Goal: Information Seeking & Learning: Learn about a topic

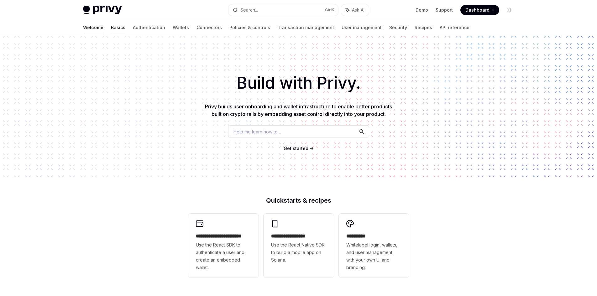
click at [111, 30] on link "Basics" at bounding box center [118, 27] width 14 height 15
type textarea "*"
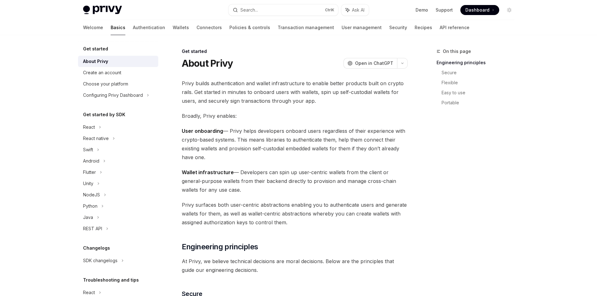
click at [255, 96] on span "Privy builds authentication and wallet infrastructure to enable better products…" at bounding box center [295, 92] width 226 height 26
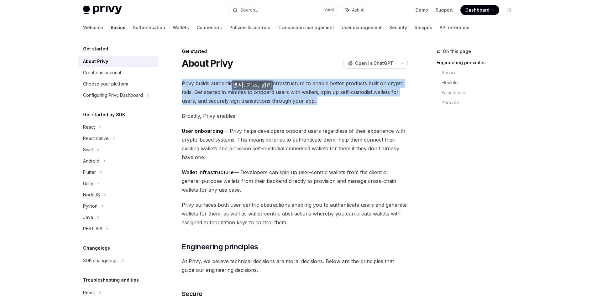
click at [255, 96] on span "Privy builds authentication and wallet infrastructure to enable better products…" at bounding box center [295, 92] width 226 height 26
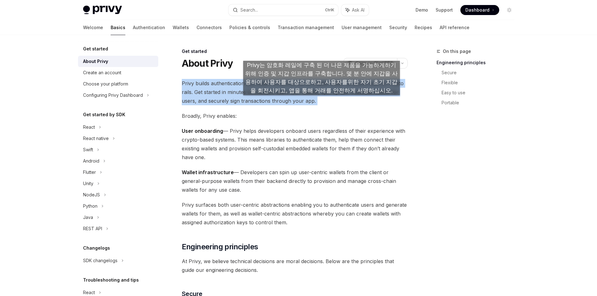
click at [322, 102] on span "Privy builds authentication and wallet infrastructure to enable better products…" at bounding box center [295, 92] width 226 height 26
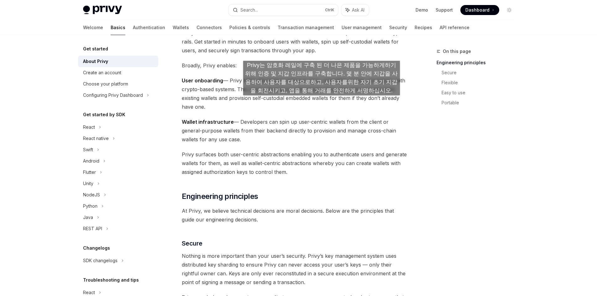
scroll to position [63, 0]
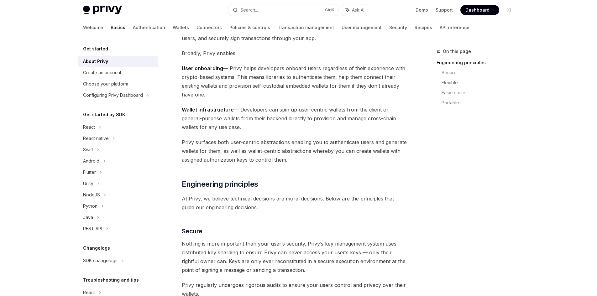
click at [302, 82] on span "User onboarding — Privy helps developers onboard users regardless of their expe…" at bounding box center [295, 81] width 226 height 35
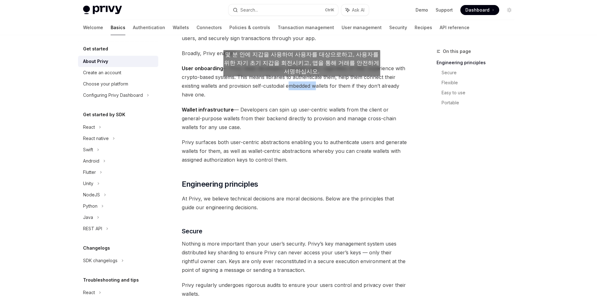
click at [302, 82] on span "User onboarding — Privy helps developers onboard users regardless of their expe…" at bounding box center [295, 81] width 226 height 35
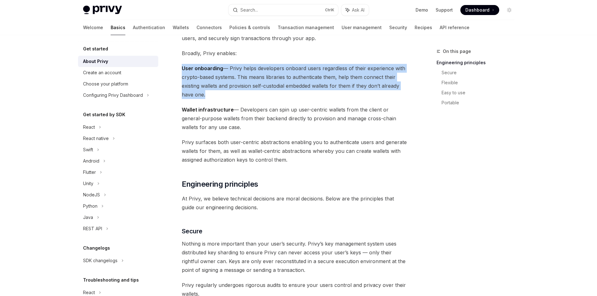
click at [302, 82] on span "User onboarding — Privy helps developers onboard users regardless of their expe…" at bounding box center [295, 81] width 226 height 35
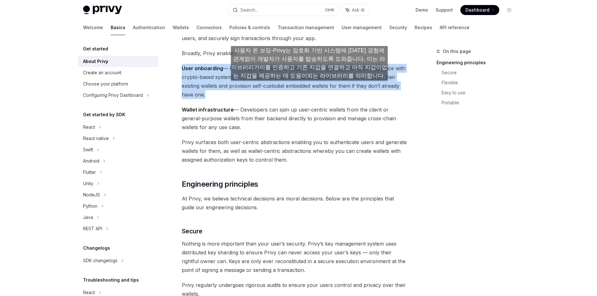
click at [309, 87] on span "User onboarding — Privy helps developers onboard users regardless of their expe…" at bounding box center [295, 81] width 226 height 35
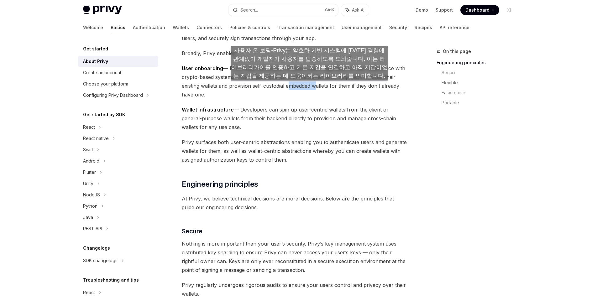
click at [309, 87] on span "User onboarding — Privy helps developers onboard users regardless of their expe…" at bounding box center [295, 81] width 226 height 35
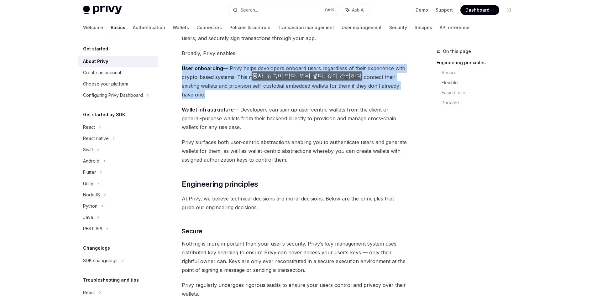
click at [309, 87] on span "User onboarding — Privy helps developers onboard users regardless of their expe…" at bounding box center [295, 81] width 226 height 35
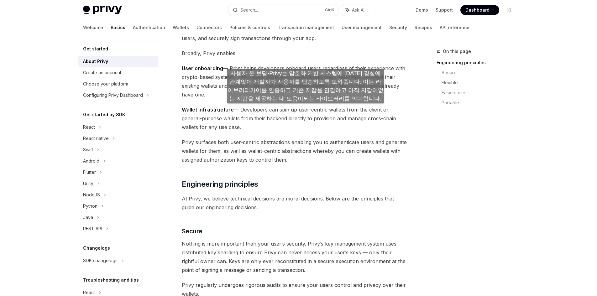
click at [306, 110] on span "Wallet infrastructure — Developers can spin up user-centric wallets from the cl…" at bounding box center [295, 118] width 226 height 26
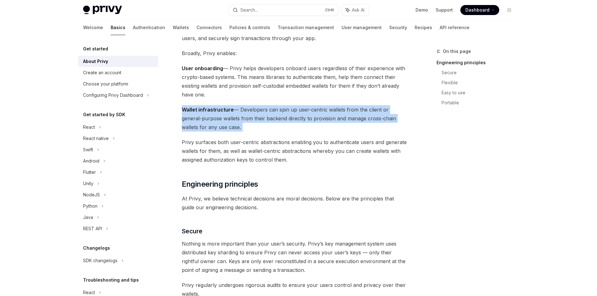
click at [306, 110] on span "Wallet infrastructure — Developers can spin up user-centric wallets from the cl…" at bounding box center [295, 118] width 226 height 26
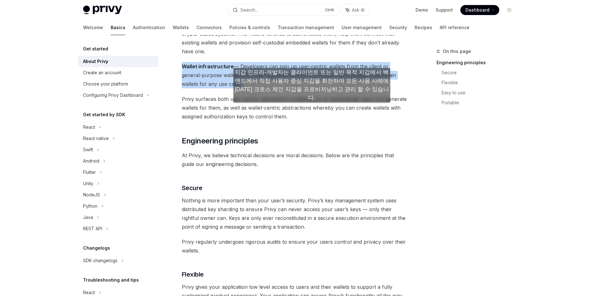
scroll to position [125, 0]
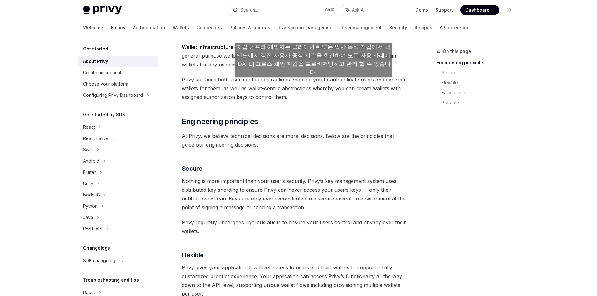
click at [313, 83] on span "Privy surfaces both user-centric abstractions enabling you to authenticate user…" at bounding box center [295, 88] width 226 height 26
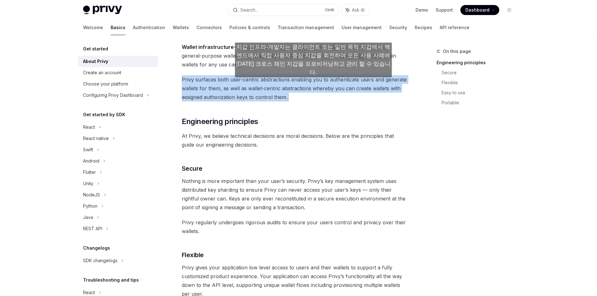
click at [313, 83] on span "Privy surfaces both user-centric abstractions enabling you to authenticate user…" at bounding box center [295, 88] width 226 height 26
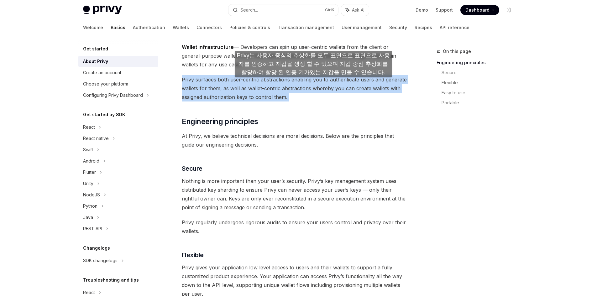
scroll to position [157, 0]
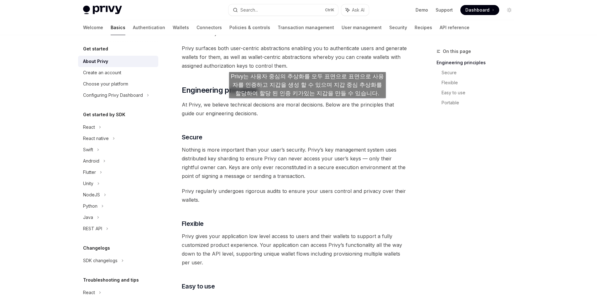
click at [307, 104] on span "At Privy, we believe technical decisions are moral decisions. Below are the pri…" at bounding box center [295, 109] width 226 height 18
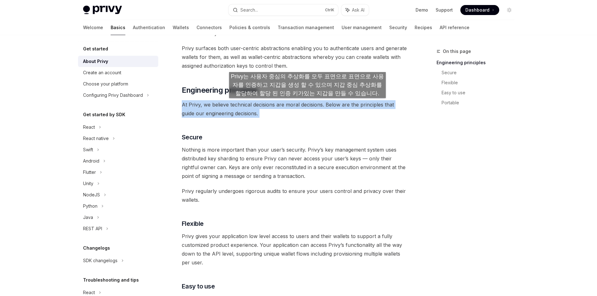
click at [307, 104] on span "At Privy, we believe technical decisions are moral decisions. Below are the pri…" at bounding box center [295, 109] width 226 height 18
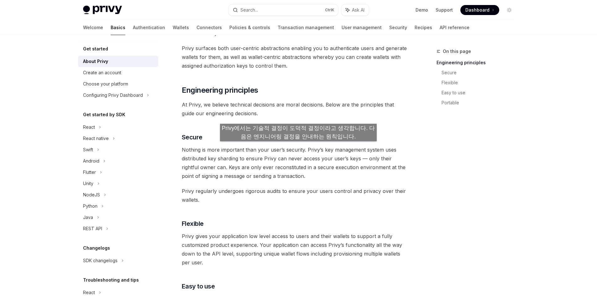
click at [298, 148] on span "Nothing is more important than your user’s security. Privy’s key management sys…" at bounding box center [295, 162] width 226 height 35
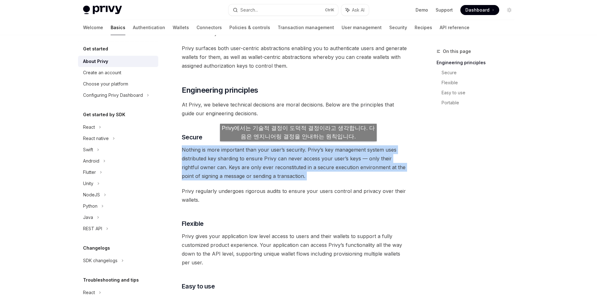
click at [298, 148] on span "Nothing is more important than your user’s security. Privy’s key management sys…" at bounding box center [295, 162] width 226 height 35
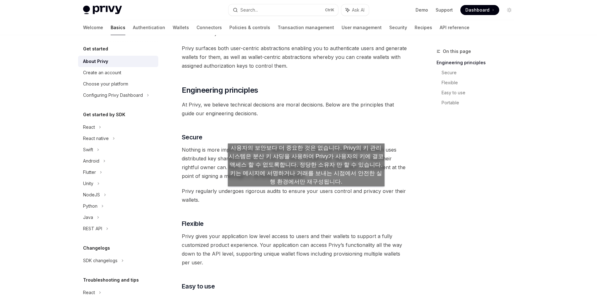
click at [306, 193] on span "Privy regularly undergoes rigorous audits to ensure your users control and priv…" at bounding box center [295, 196] width 226 height 18
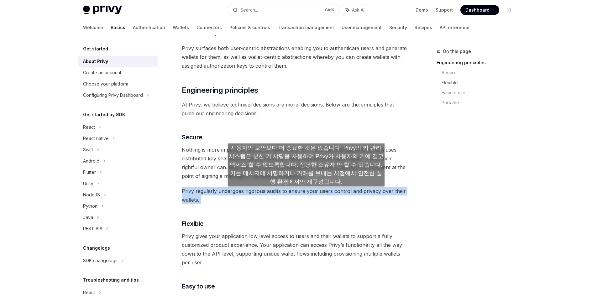
click at [306, 193] on span "Privy regularly undergoes rigorous audits to ensure your users control and priv…" at bounding box center [295, 196] width 226 height 18
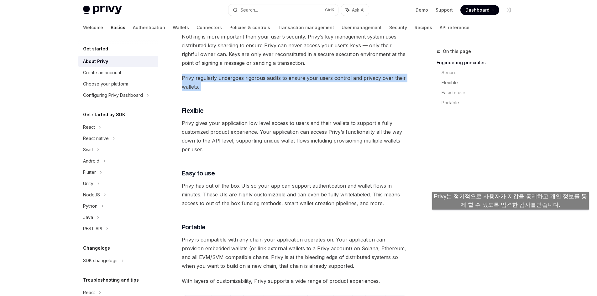
scroll to position [282, 0]
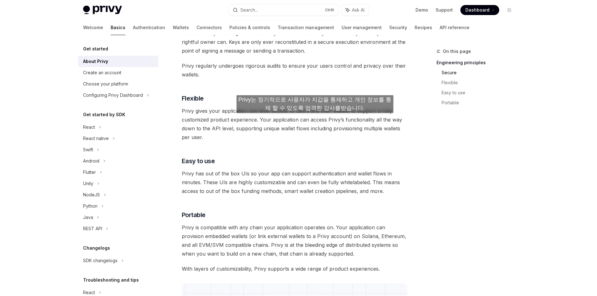
click at [315, 119] on span "Privy gives your application low level access to users and their wallets to sup…" at bounding box center [295, 124] width 226 height 35
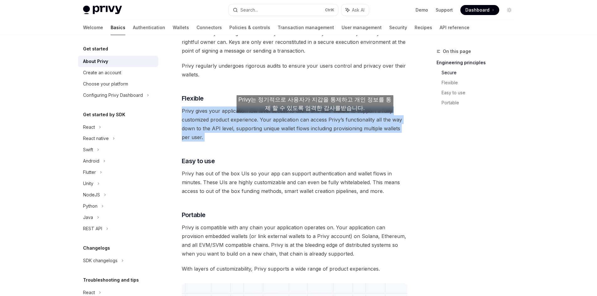
click at [315, 119] on span "Privy gives your application low level access to users and their wallets to sup…" at bounding box center [295, 124] width 226 height 35
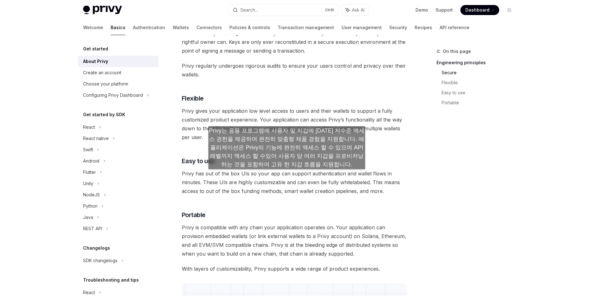
click at [287, 175] on span "Privy has out of the box UIs so your app can support authentication and wallet …" at bounding box center [295, 182] width 226 height 26
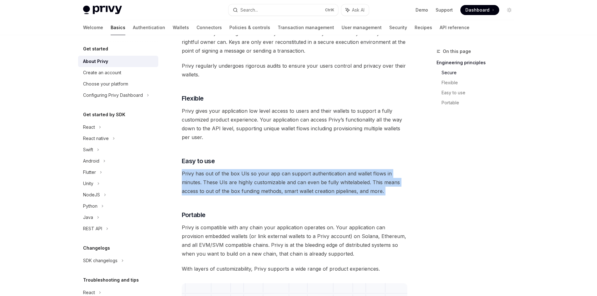
click at [287, 175] on span "Privy has out of the box UIs so your app can support authentication and wallet …" at bounding box center [295, 182] width 226 height 26
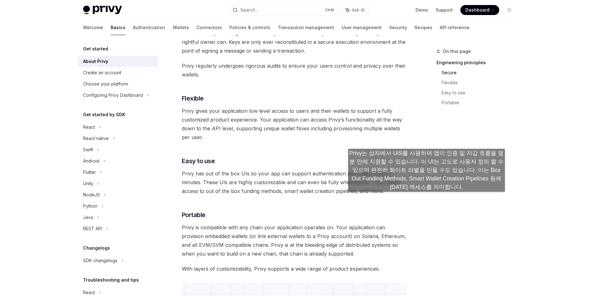
click at [427, 198] on div "On this page Engineering principles Secure Flexible Easy to use Portable" at bounding box center [471, 172] width 95 height 249
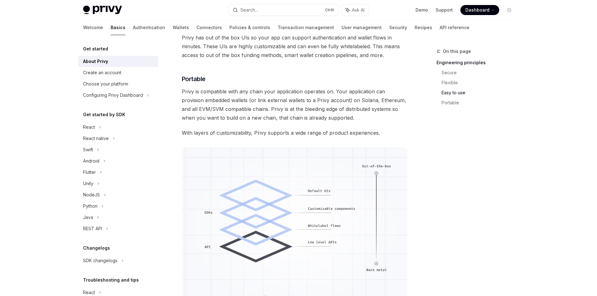
scroll to position [439, 0]
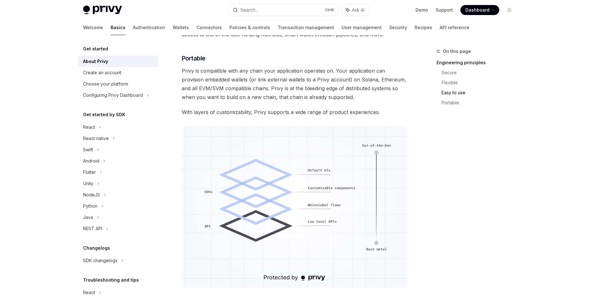
click at [279, 81] on span "Privy is compatible with any chain your application operates on. Your applicati…" at bounding box center [295, 83] width 226 height 35
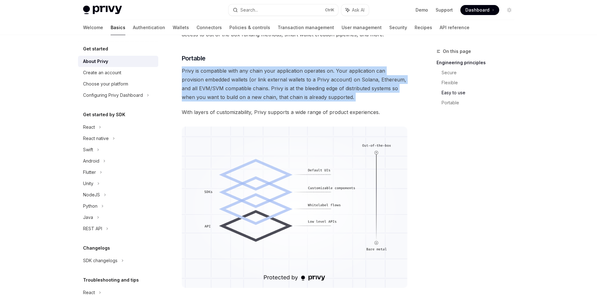
click at [279, 81] on span "Privy is compatible with any chain your application operates on. Your applicati…" at bounding box center [295, 83] width 226 height 35
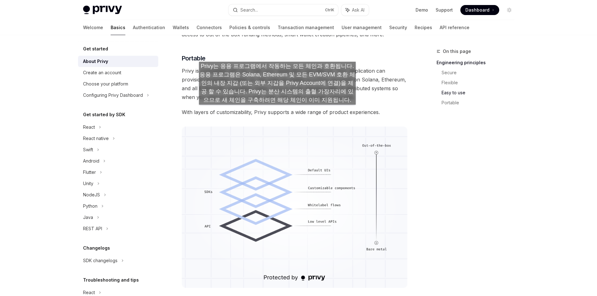
click at [277, 111] on span "With layers of customizability, Privy supports a wide range of product experien…" at bounding box center [295, 112] width 226 height 9
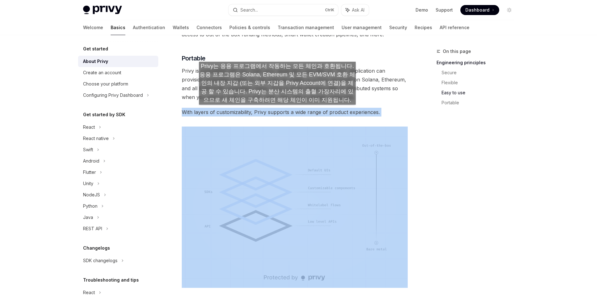
click at [277, 111] on span "With layers of customizability, Privy supports a wide range of product experien…" at bounding box center [295, 112] width 226 height 9
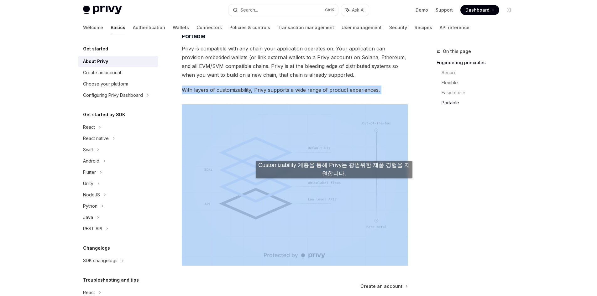
scroll to position [430, 0]
